Goal: Navigation & Orientation: Find specific page/section

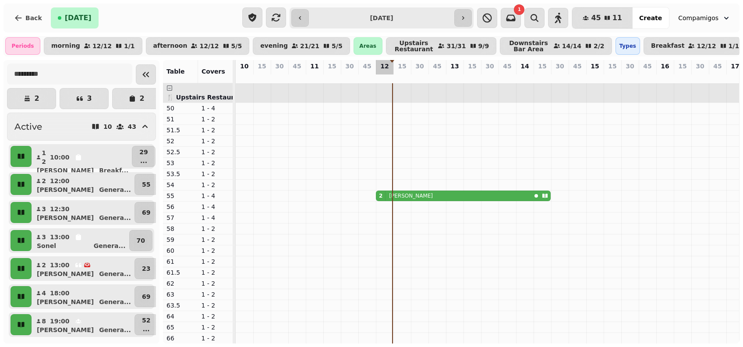
scroll to position [0, 157]
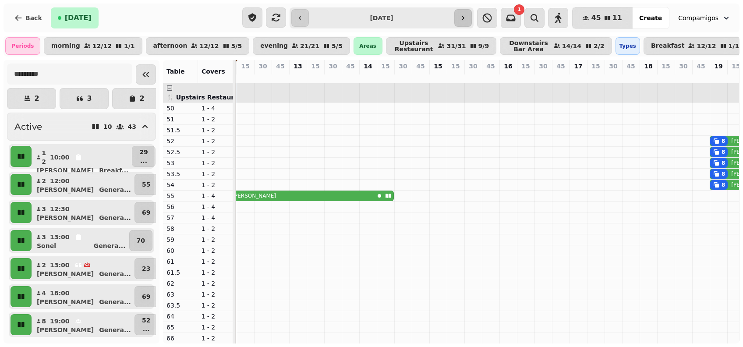
click at [472, 19] on button "button" at bounding box center [463, 18] width 18 height 18
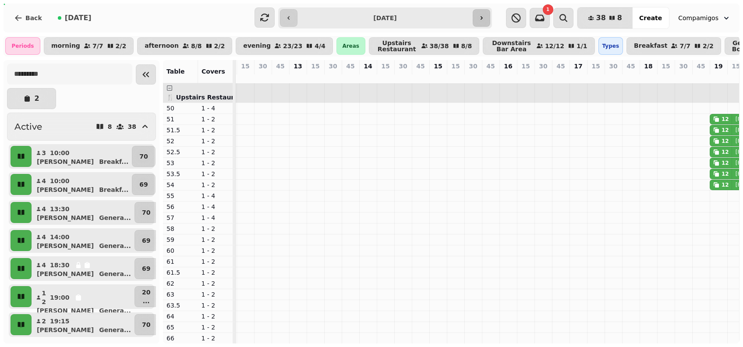
click at [479, 18] on icon "button" at bounding box center [481, 17] width 7 height 7
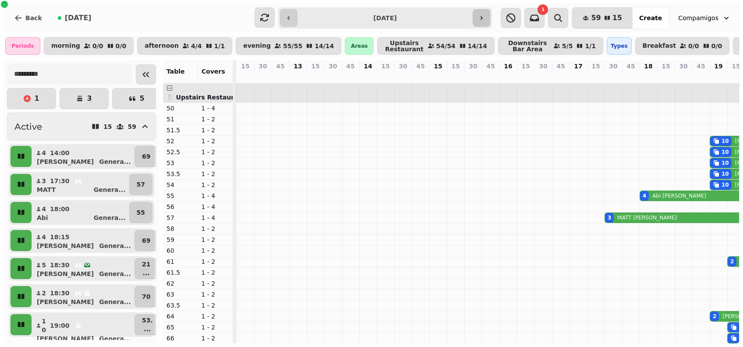
click at [479, 18] on icon "button" at bounding box center [481, 17] width 7 height 7
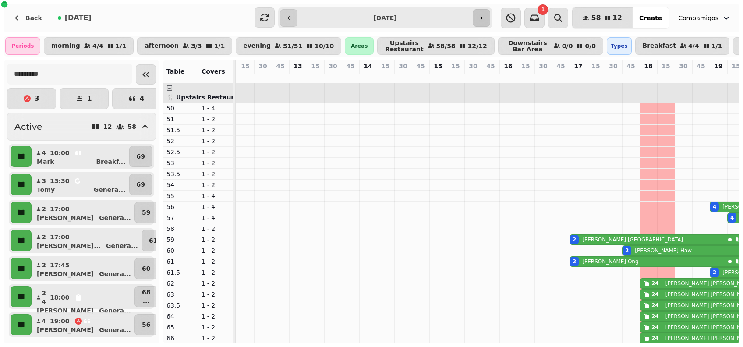
click at [479, 18] on icon "button" at bounding box center [481, 17] width 7 height 7
type input "**********"
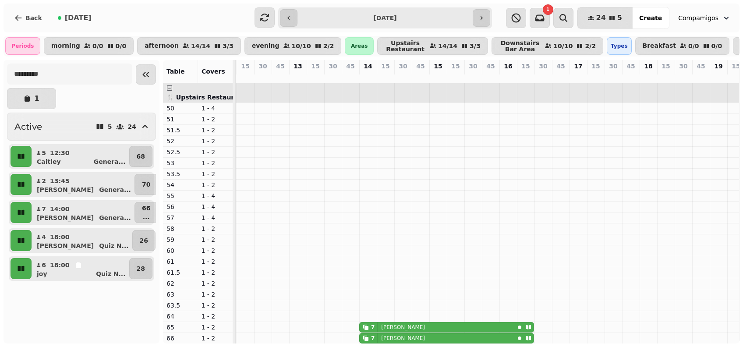
click at [26, 29] on div "**********" at bounding box center [372, 18] width 736 height 29
click at [24, 26] on button "Back" at bounding box center [28, 17] width 42 height 21
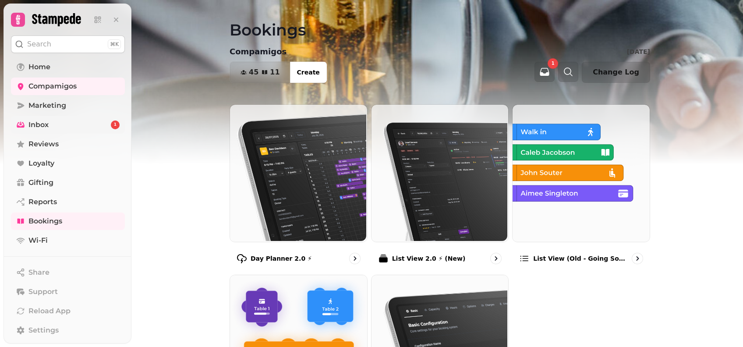
click at [109, 132] on link "Inbox 1" at bounding box center [68, 125] width 114 height 18
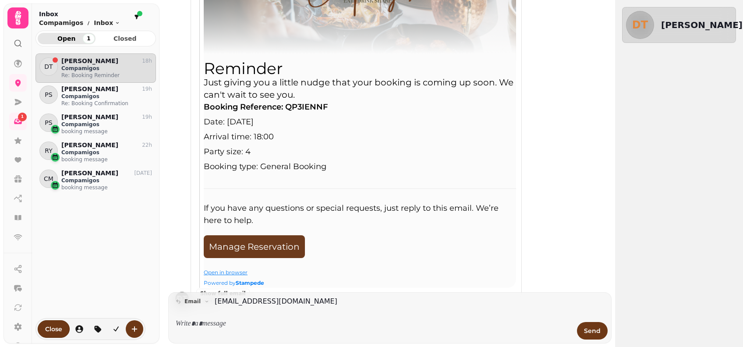
scroll to position [179, 0]
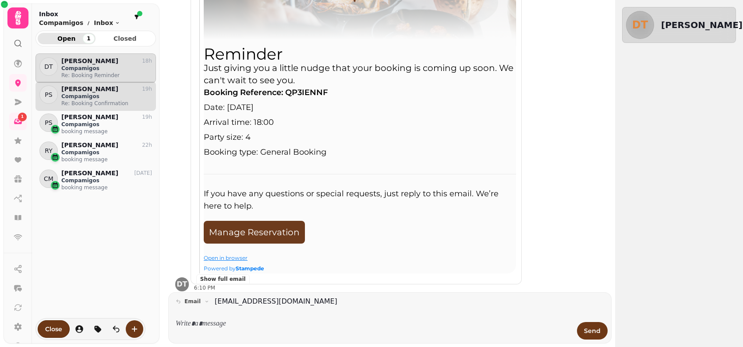
click at [106, 98] on p "Compamigos" at bounding box center [106, 96] width 91 height 7
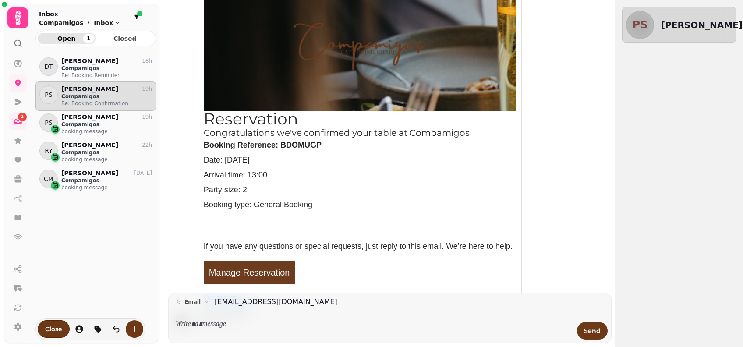
scroll to position [187, 0]
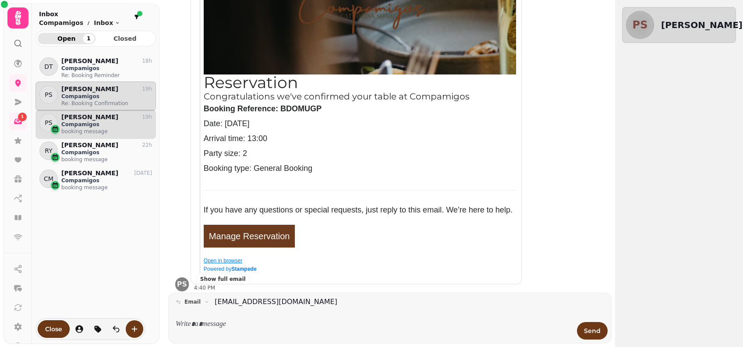
click at [126, 122] on p "Compamigos" at bounding box center [106, 124] width 91 height 7
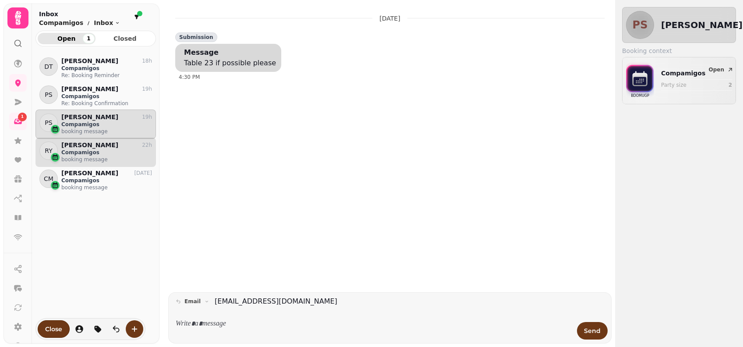
click at [108, 150] on p "Compamigos" at bounding box center [106, 152] width 91 height 7
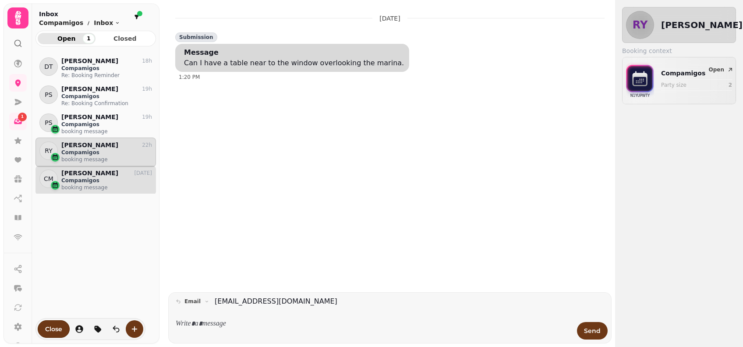
click at [99, 171] on p "[PERSON_NAME]" at bounding box center [89, 173] width 57 height 7
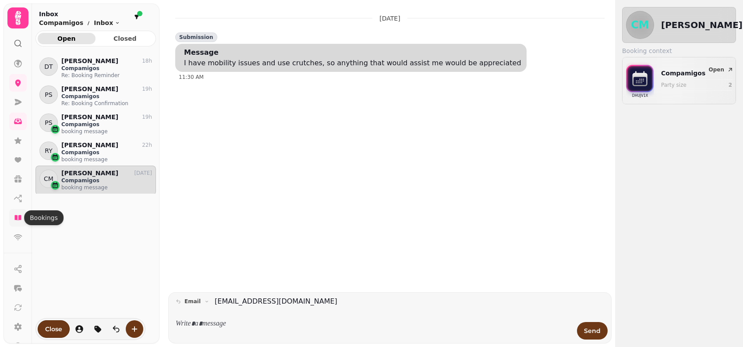
click at [19, 217] on icon at bounding box center [17, 217] width 7 height 5
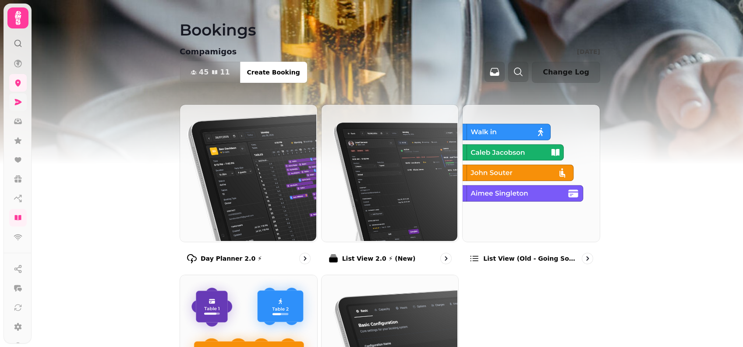
click at [12, 101] on link at bounding box center [18, 102] width 18 height 18
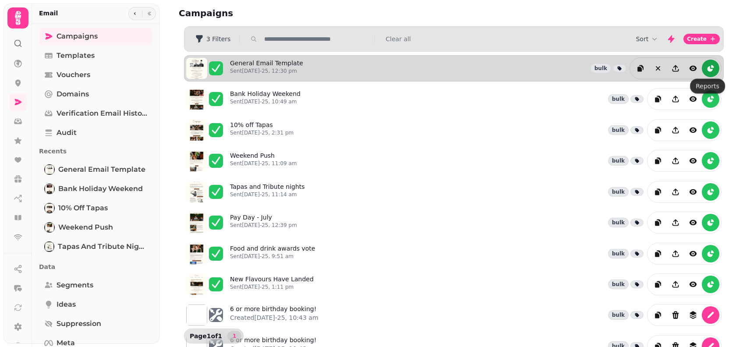
click at [709, 64] on icon "reports" at bounding box center [710, 68] width 9 height 9
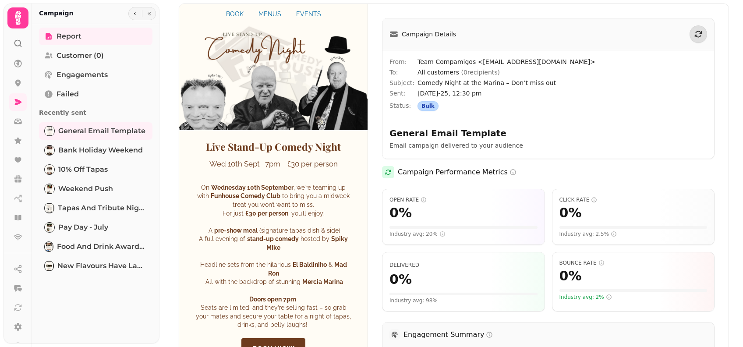
click at [389, 168] on span at bounding box center [388, 172] width 12 height 12
click at [18, 305] on icon at bounding box center [18, 307] width 9 height 9
click at [695, 32] on icon "button" at bounding box center [698, 34] width 7 height 7
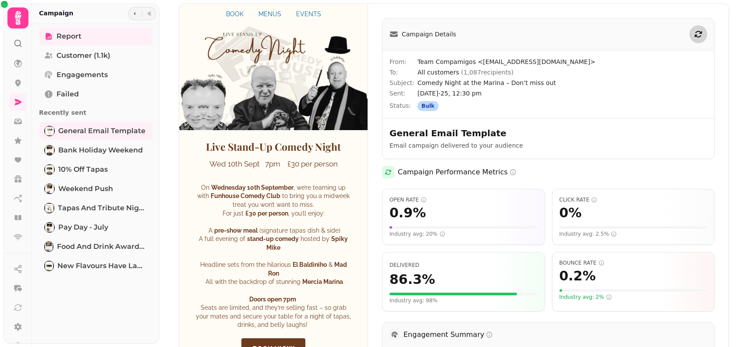
click at [695, 32] on icon "button" at bounding box center [698, 34] width 7 height 7
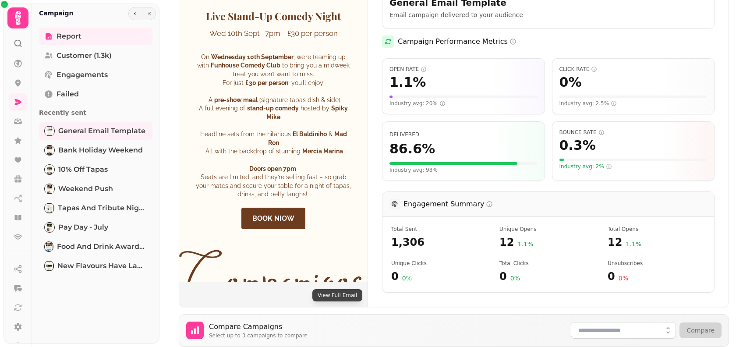
scroll to position [135, 0]
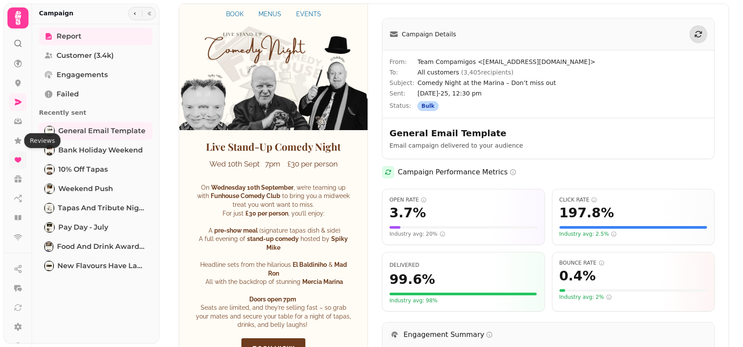
click at [15, 158] on icon at bounding box center [17, 159] width 7 height 5
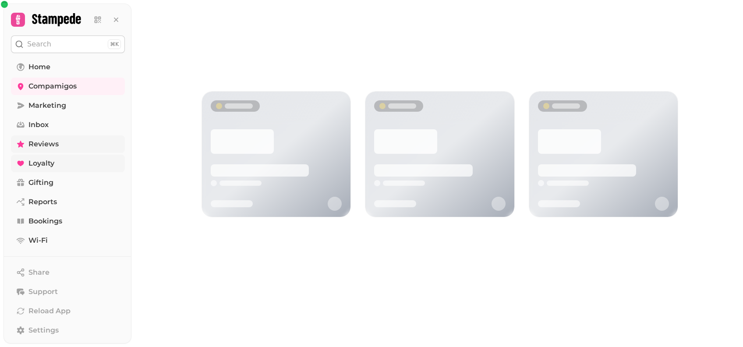
click at [36, 139] on span "Reviews" at bounding box center [43, 144] width 30 height 11
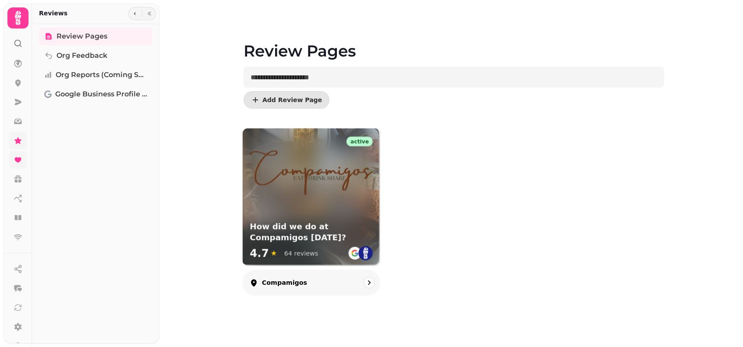
click at [272, 279] on p "Compamigos" at bounding box center [284, 282] width 45 height 9
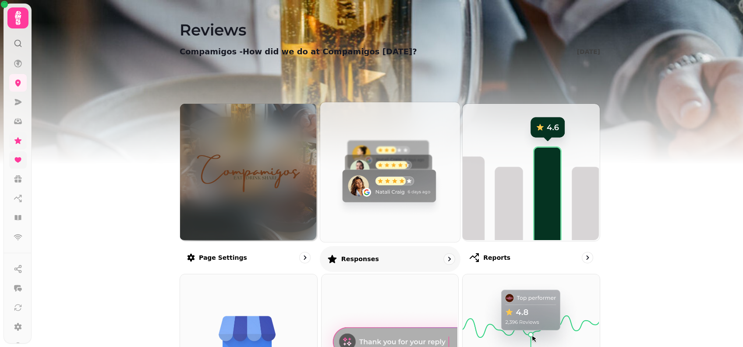
click at [333, 200] on img at bounding box center [389, 171] width 140 height 140
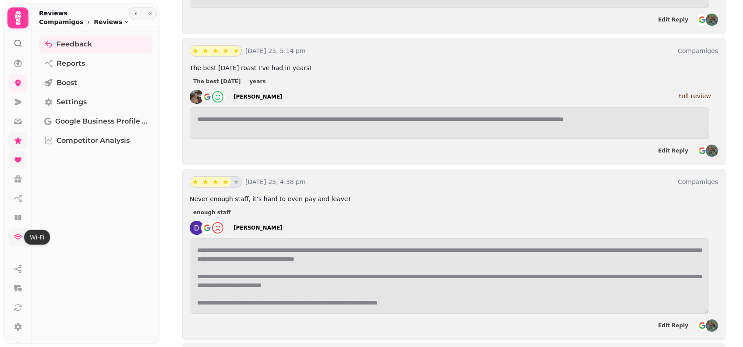
click at [20, 235] on icon at bounding box center [18, 237] width 8 height 6
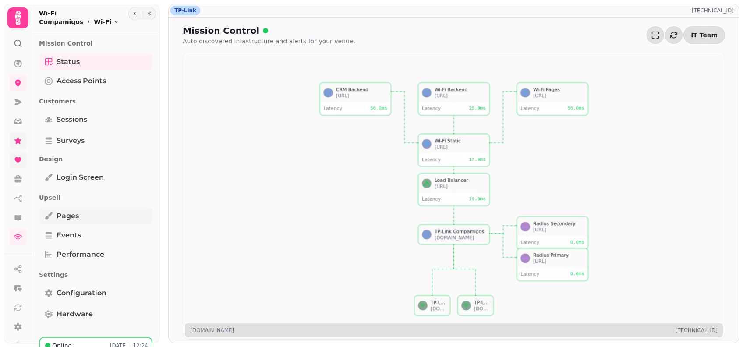
click at [65, 221] on link "Pages" at bounding box center [95, 216] width 113 height 18
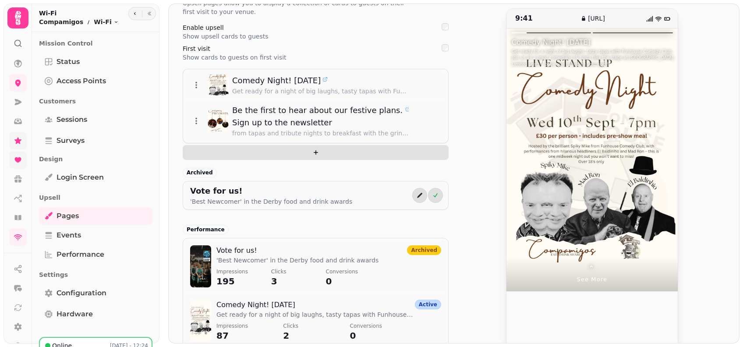
scroll to position [93, 0]
